Goal: Transaction & Acquisition: Obtain resource

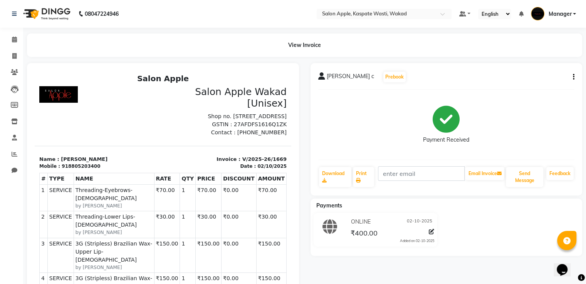
drag, startPoint x: 279, startPoint y: 238, endPoint x: 280, endPoint y: 244, distance: 6.3
click at [280, 244] on html "Salon Apple Salon Apple Wakad [Unisex] Shop no. [STREET_ADDRESS] GSTIN : 27AFDF…" at bounding box center [163, 238] width 257 height 335
click at [0, 121] on li "Inventory" at bounding box center [11, 122] width 23 height 17
click at [14, 151] on span at bounding box center [14, 154] width 13 height 9
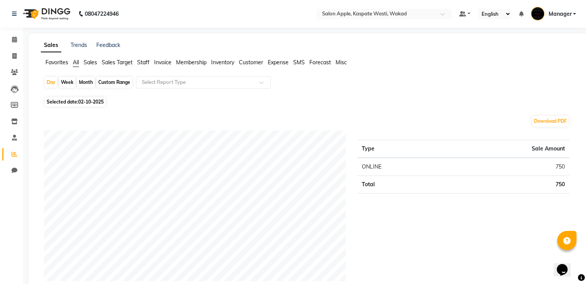
click at [104, 79] on div "Custom Range" at bounding box center [114, 82] width 36 height 11
select select "10"
select select "2025"
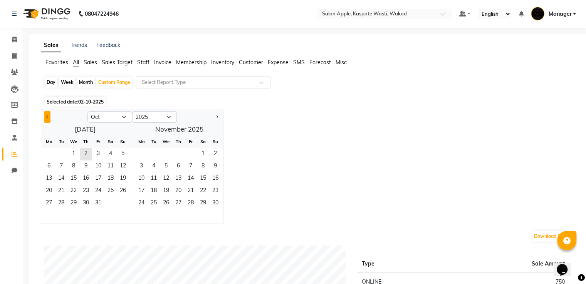
click at [45, 118] on button "Previous month" at bounding box center [47, 117] width 6 height 12
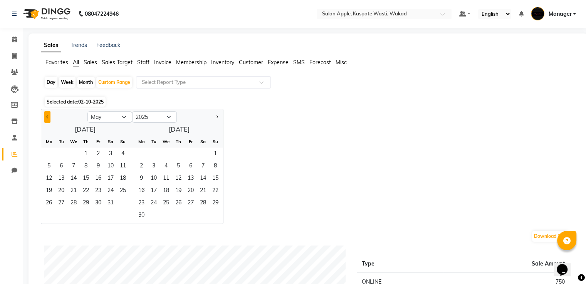
click at [45, 118] on button "Previous month" at bounding box center [47, 117] width 6 height 12
click at [44, 118] on button "Previous month" at bounding box center [47, 117] width 6 height 12
click at [96, 191] on span "21" at bounding box center [98, 191] width 12 height 12
click at [215, 118] on button "Next month" at bounding box center [217, 117] width 6 height 12
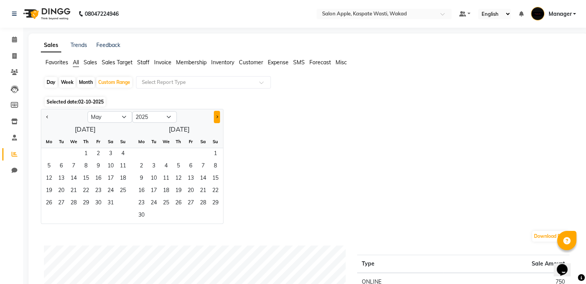
click at [215, 118] on button "Next month" at bounding box center [217, 117] width 6 height 12
select select "9"
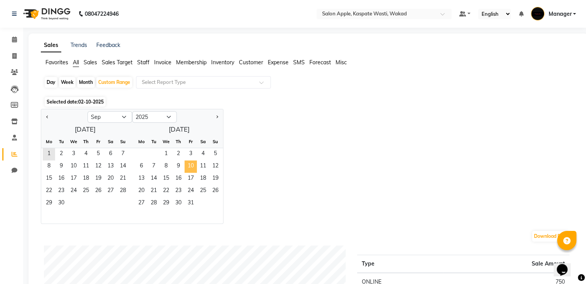
click at [189, 167] on span "10" at bounding box center [191, 167] width 12 height 12
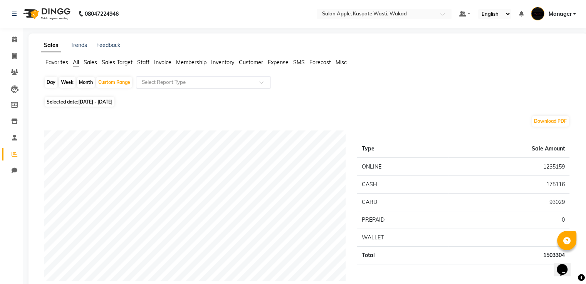
click at [259, 85] on div at bounding box center [203, 83] width 134 height 8
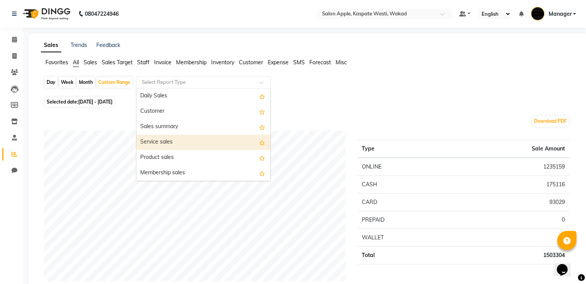
click at [179, 140] on div "Service sales" at bounding box center [203, 142] width 134 height 15
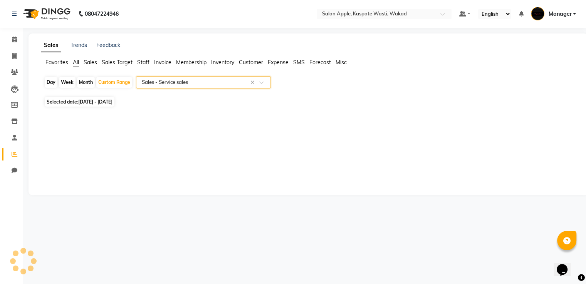
select select "full_report"
select select "csv"
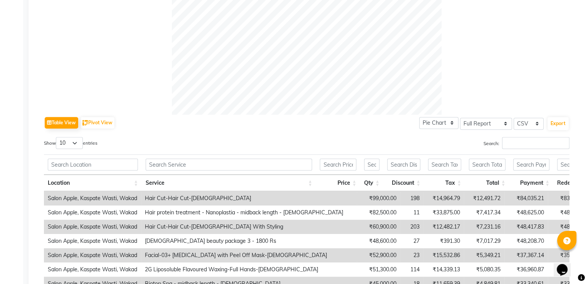
scroll to position [308, 0]
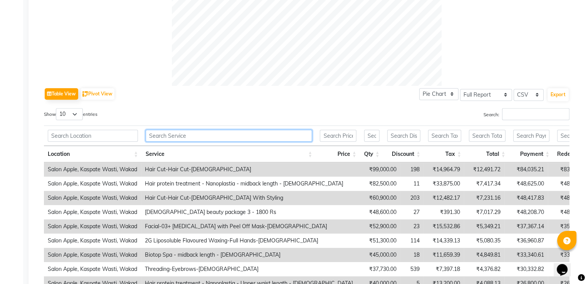
click at [191, 139] on input "text" at bounding box center [229, 136] width 167 height 12
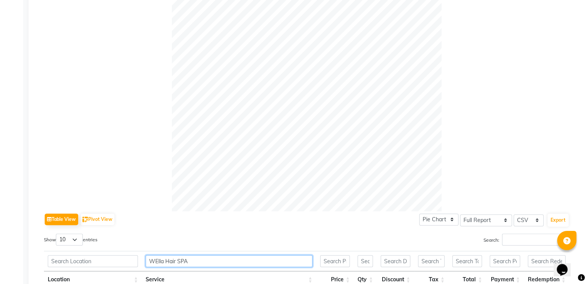
scroll to position [270, 0]
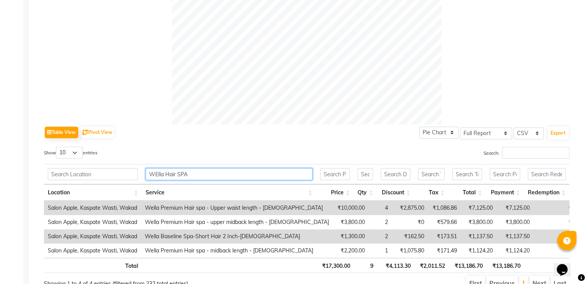
drag, startPoint x: 209, startPoint y: 168, endPoint x: 103, endPoint y: 166, distance: 105.6
click at [103, 166] on tr "WElla Hair SPA" at bounding box center [307, 174] width 526 height 20
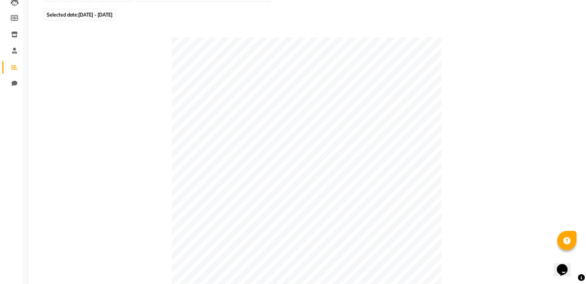
scroll to position [42, 0]
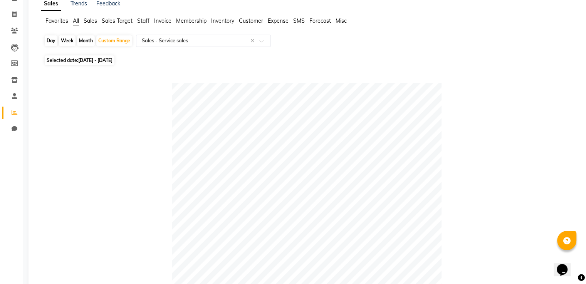
type input "Hair Spa"
click at [93, 61] on span "[DATE] - [DATE]" at bounding box center [95, 60] width 34 height 6
select select "3"
select select "2025"
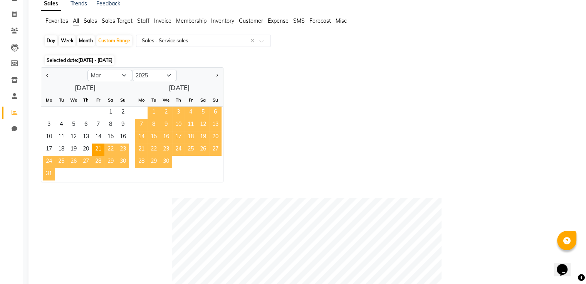
click at [86, 42] on div "Month" at bounding box center [86, 40] width 18 height 11
select select "3"
select select "2025"
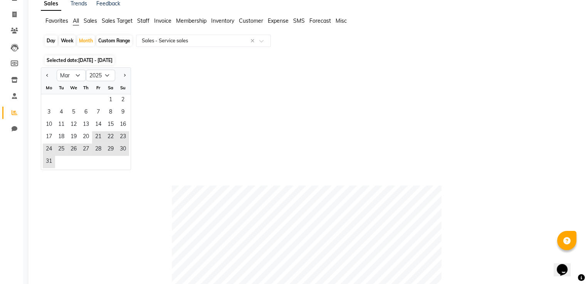
click at [123, 40] on div "Custom Range" at bounding box center [114, 40] width 36 height 11
select select "3"
select select "2025"
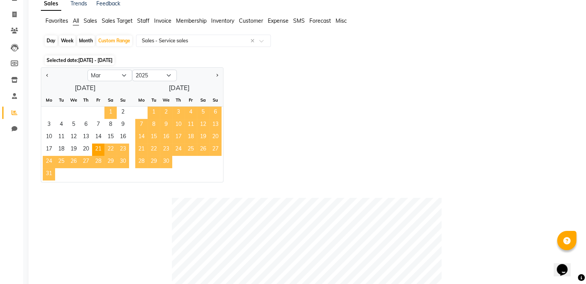
click at [110, 109] on span "1" at bounding box center [110, 113] width 12 height 12
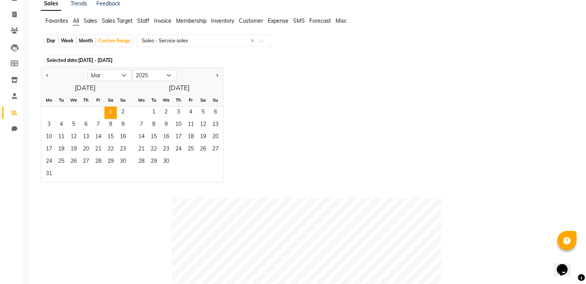
click at [213, 72] on div at bounding box center [200, 75] width 46 height 12
click at [216, 71] on button "Next month" at bounding box center [217, 75] width 6 height 12
click at [217, 70] on button "Next month" at bounding box center [217, 75] width 6 height 12
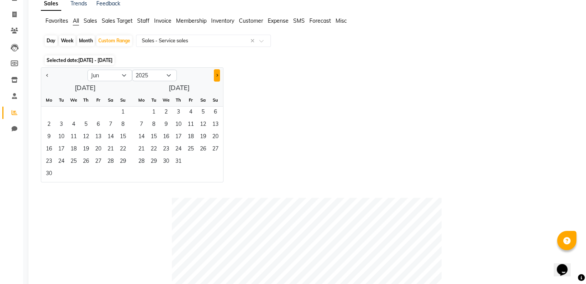
click at [217, 70] on button "Next month" at bounding box center [217, 75] width 6 height 12
select select "9"
click at [188, 161] on span "31" at bounding box center [191, 162] width 12 height 12
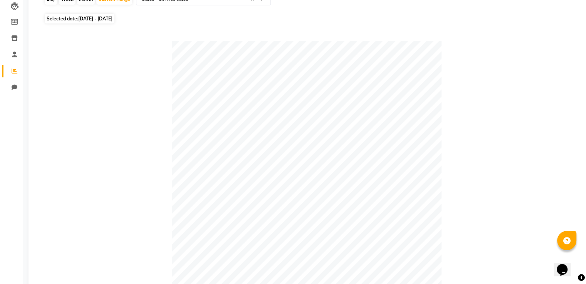
scroll to position [350, 0]
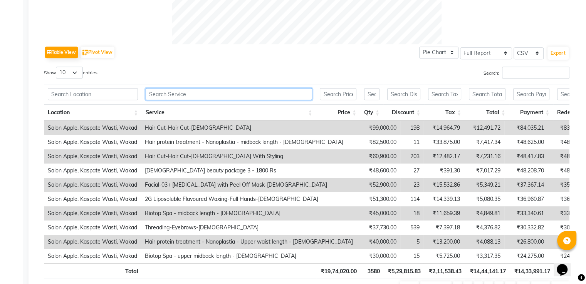
click at [224, 100] on input "text" at bounding box center [229, 94] width 167 height 12
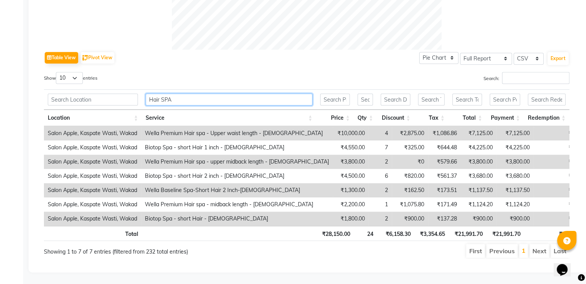
type input "Hair SPA"
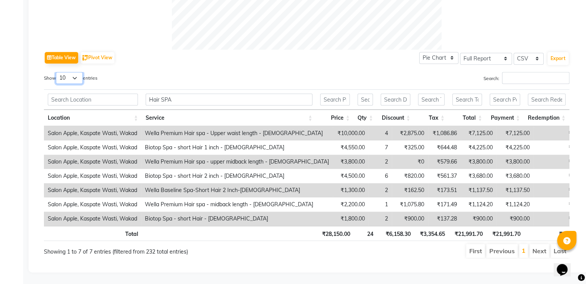
click at [74, 72] on select "10 25 50 100" at bounding box center [69, 78] width 27 height 12
select select "100"
click at [57, 72] on select "10 25 50 100" at bounding box center [69, 78] width 27 height 12
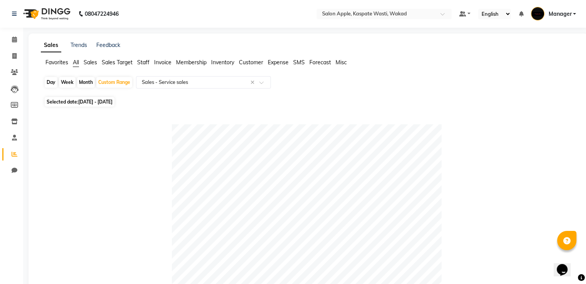
scroll to position [0, 0]
click at [13, 42] on icon at bounding box center [14, 40] width 5 height 6
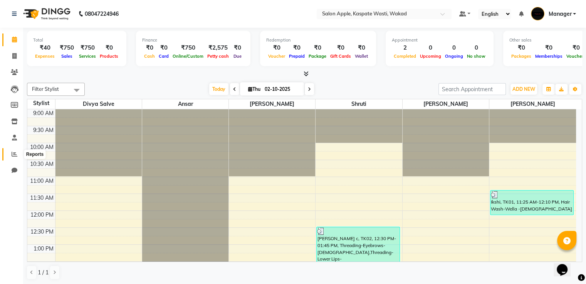
click at [16, 153] on icon at bounding box center [15, 154] width 6 height 6
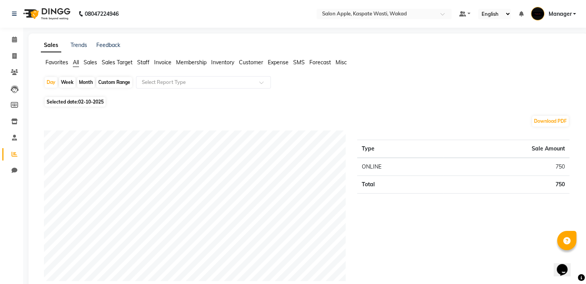
click at [105, 81] on div "Custom Range" at bounding box center [114, 82] width 36 height 11
select select "10"
select select "2025"
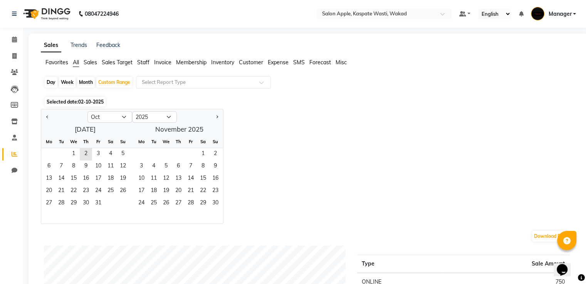
click at [42, 116] on div at bounding box center [64, 117] width 46 height 12
click at [47, 118] on span "Previous month" at bounding box center [47, 116] width 3 height 3
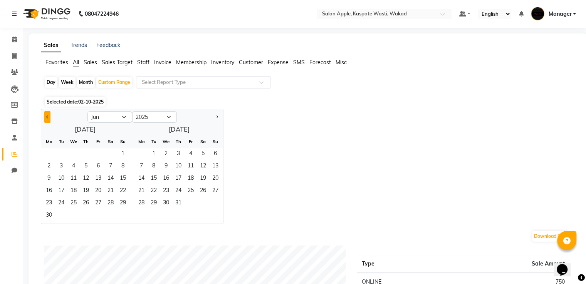
click at [47, 118] on span "Previous month" at bounding box center [47, 116] width 3 height 3
click at [113, 156] on span "1" at bounding box center [110, 154] width 12 height 12
click at [216, 118] on span "Next month" at bounding box center [216, 116] width 3 height 3
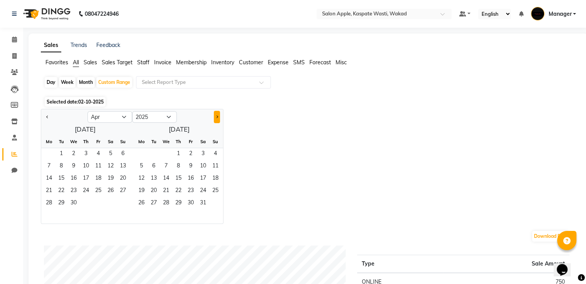
click at [216, 118] on span "Next month" at bounding box center [216, 116] width 3 height 3
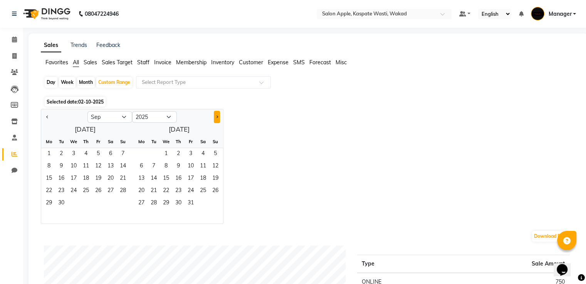
click at [216, 118] on span "Next month" at bounding box center [216, 116] width 3 height 3
select select "10"
click at [95, 207] on span "31" at bounding box center [98, 204] width 12 height 12
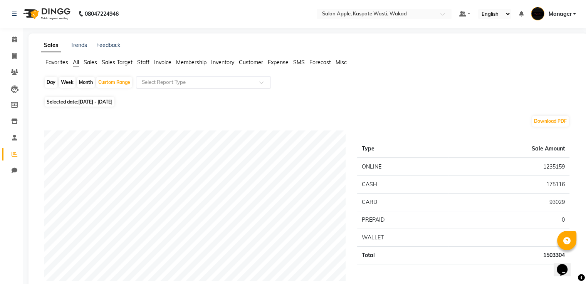
click at [254, 81] on div at bounding box center [203, 83] width 134 height 8
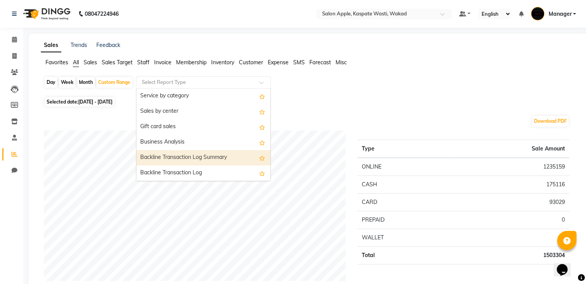
scroll to position [116, 0]
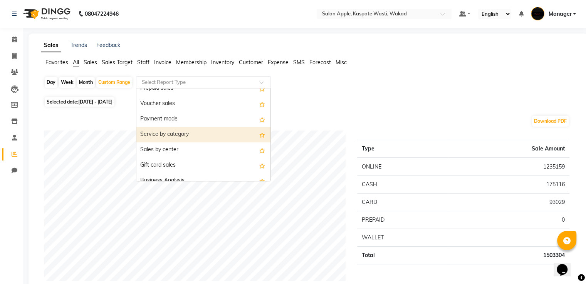
click at [203, 135] on div "Service by category" at bounding box center [203, 134] width 134 height 15
select select "full_report"
select select "csv"
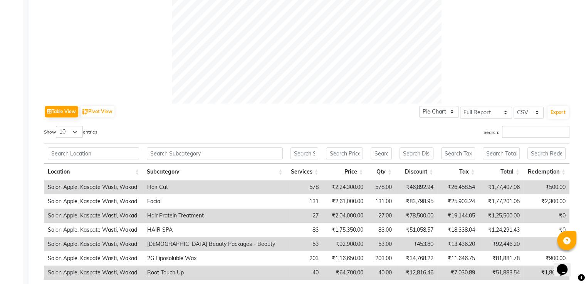
scroll to position [347, 0]
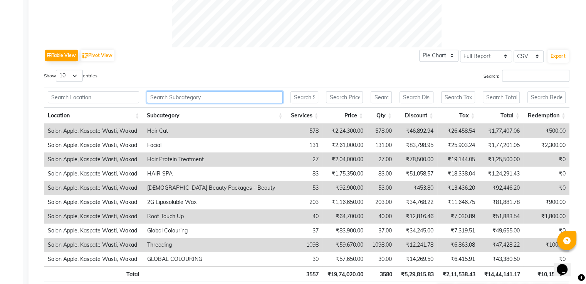
click at [195, 103] on input "text" at bounding box center [215, 97] width 136 height 12
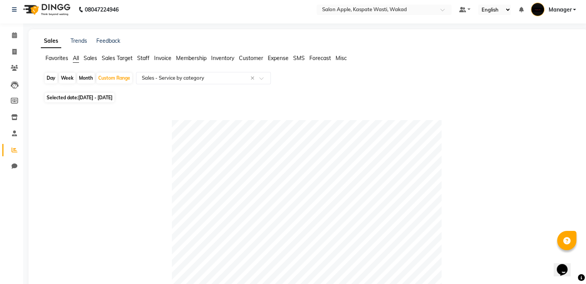
scroll to position [0, 0]
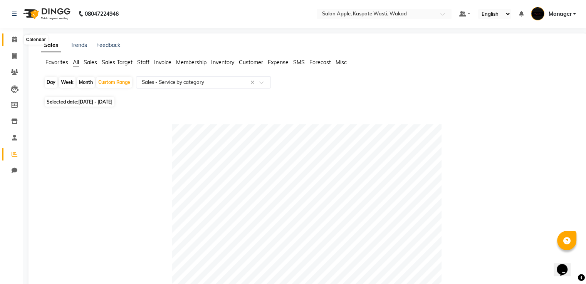
type input "SPA"
click at [13, 37] on icon at bounding box center [14, 40] width 5 height 6
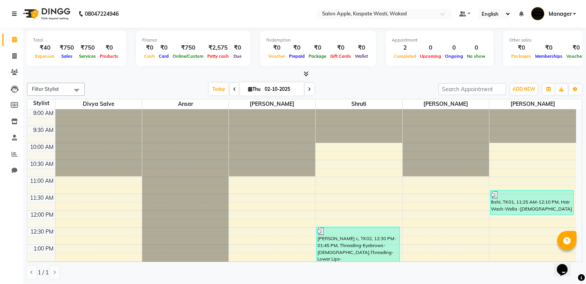
click at [12, 12] on icon at bounding box center [14, 13] width 5 height 5
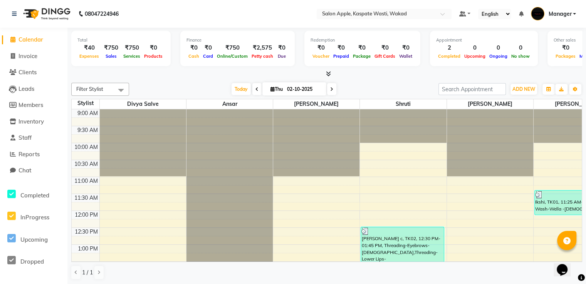
click at [19, 41] on span "Calendar" at bounding box center [31, 39] width 25 height 7
click at [15, 14] on icon at bounding box center [14, 13] width 5 height 5
